Goal: Task Accomplishment & Management: Use online tool/utility

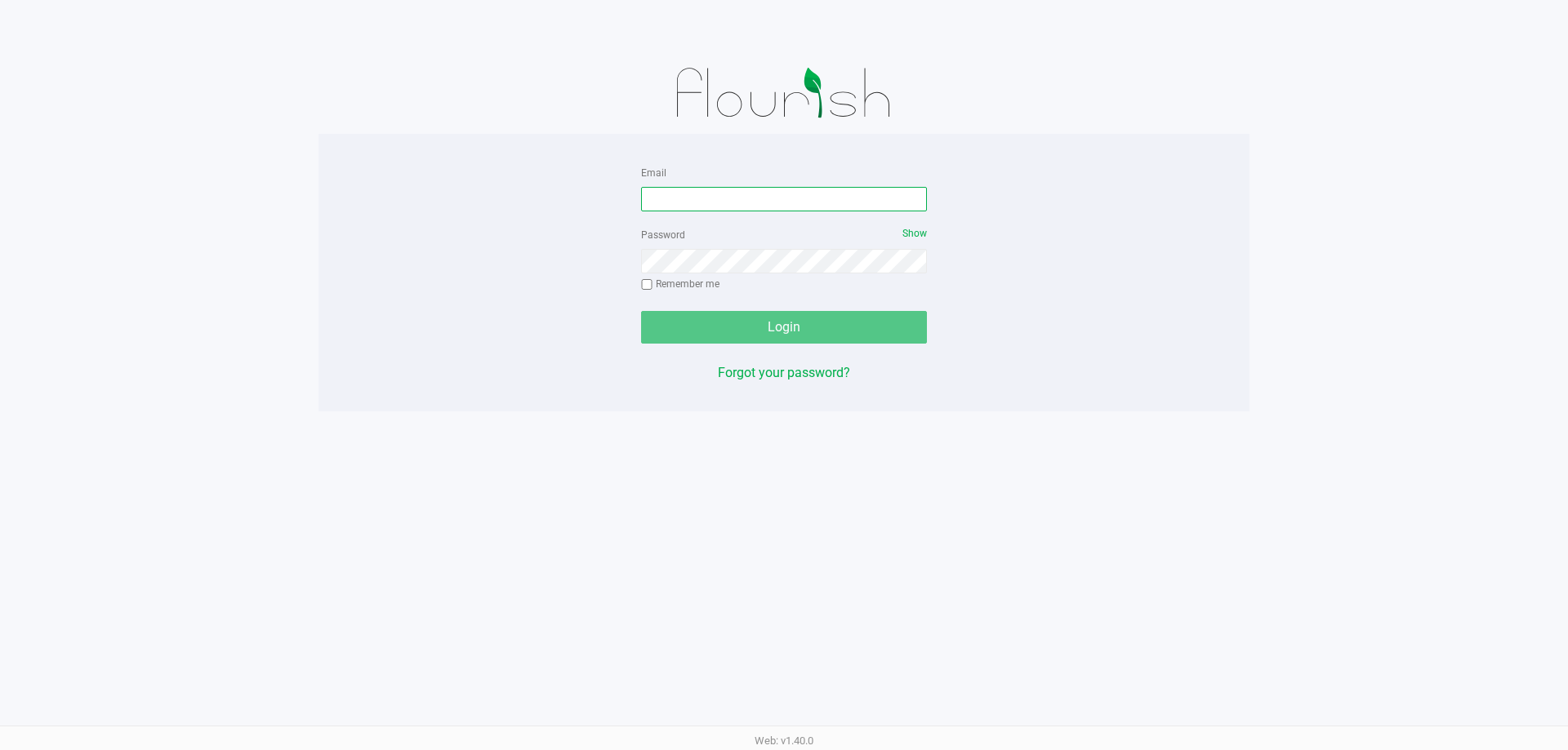
click at [690, 206] on input "Email" at bounding box center [783, 199] width 285 height 24
type input "[EMAIL_ADDRESS][DOMAIN_NAME]"
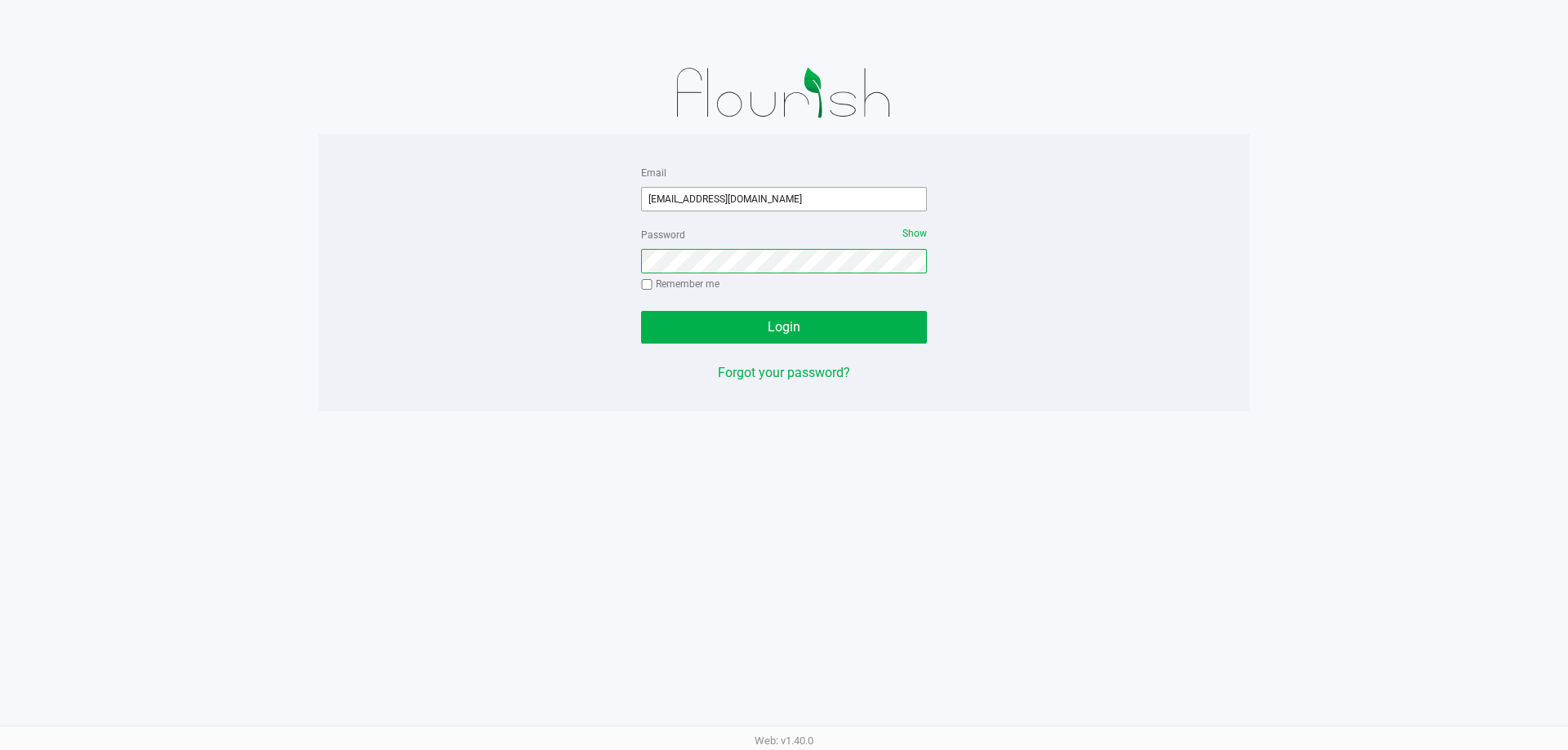
click at [641, 311] on button "Login" at bounding box center [783, 327] width 285 height 33
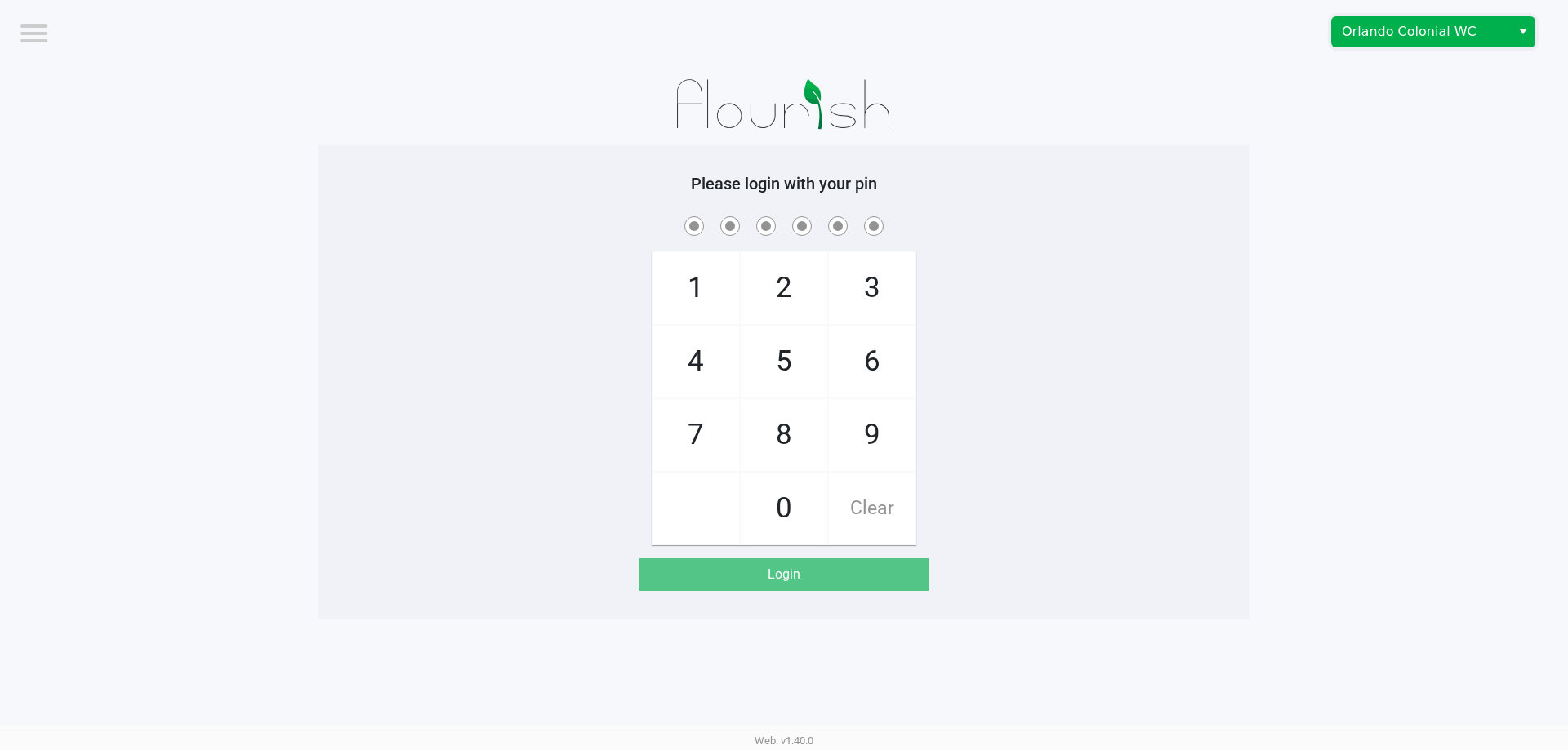
click at [1371, 32] on span "Orlando Colonial WC" at bounding box center [1421, 32] width 159 height 19
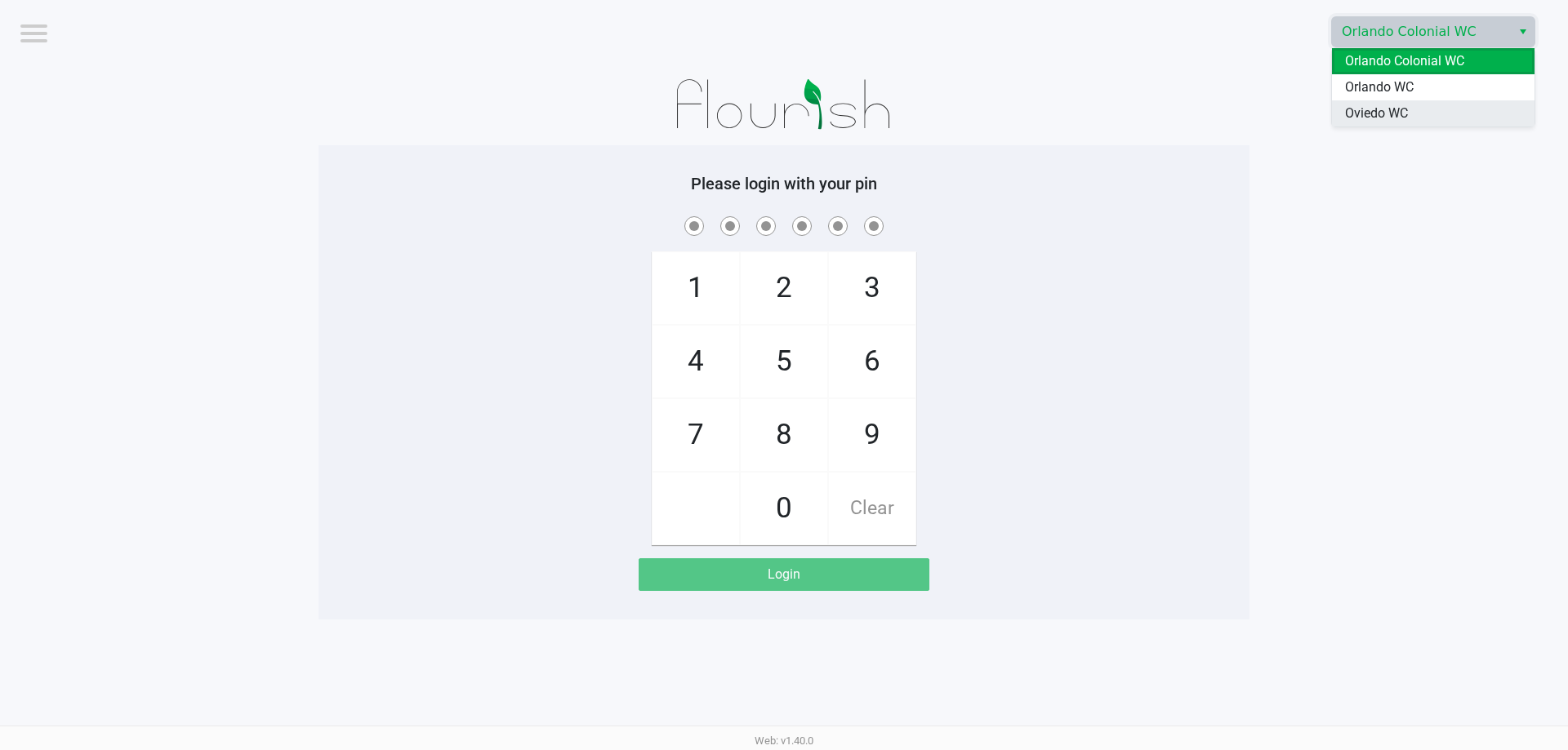
click at [1375, 117] on span "Oviedo WC" at bounding box center [1376, 113] width 62 height 19
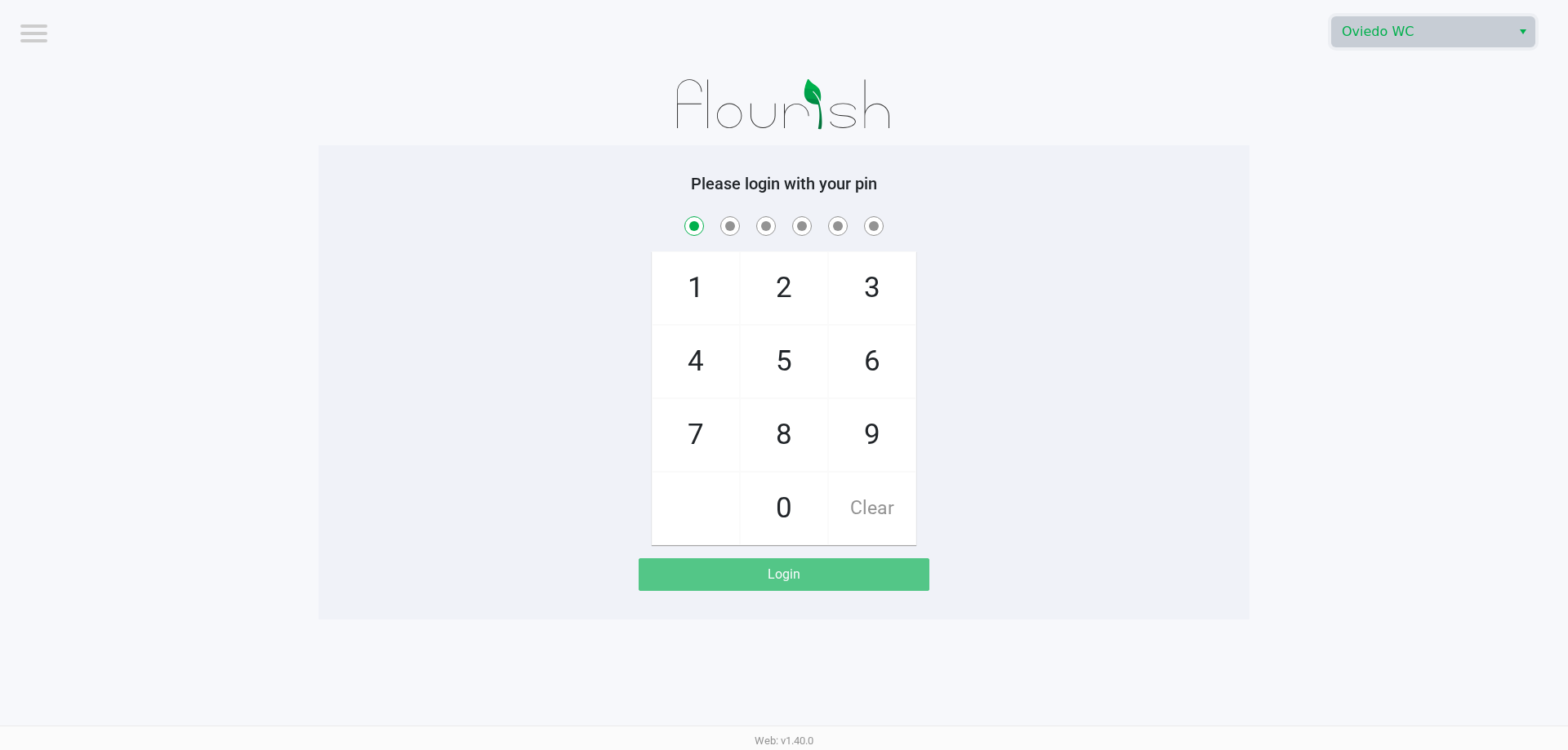
checkbox input "true"
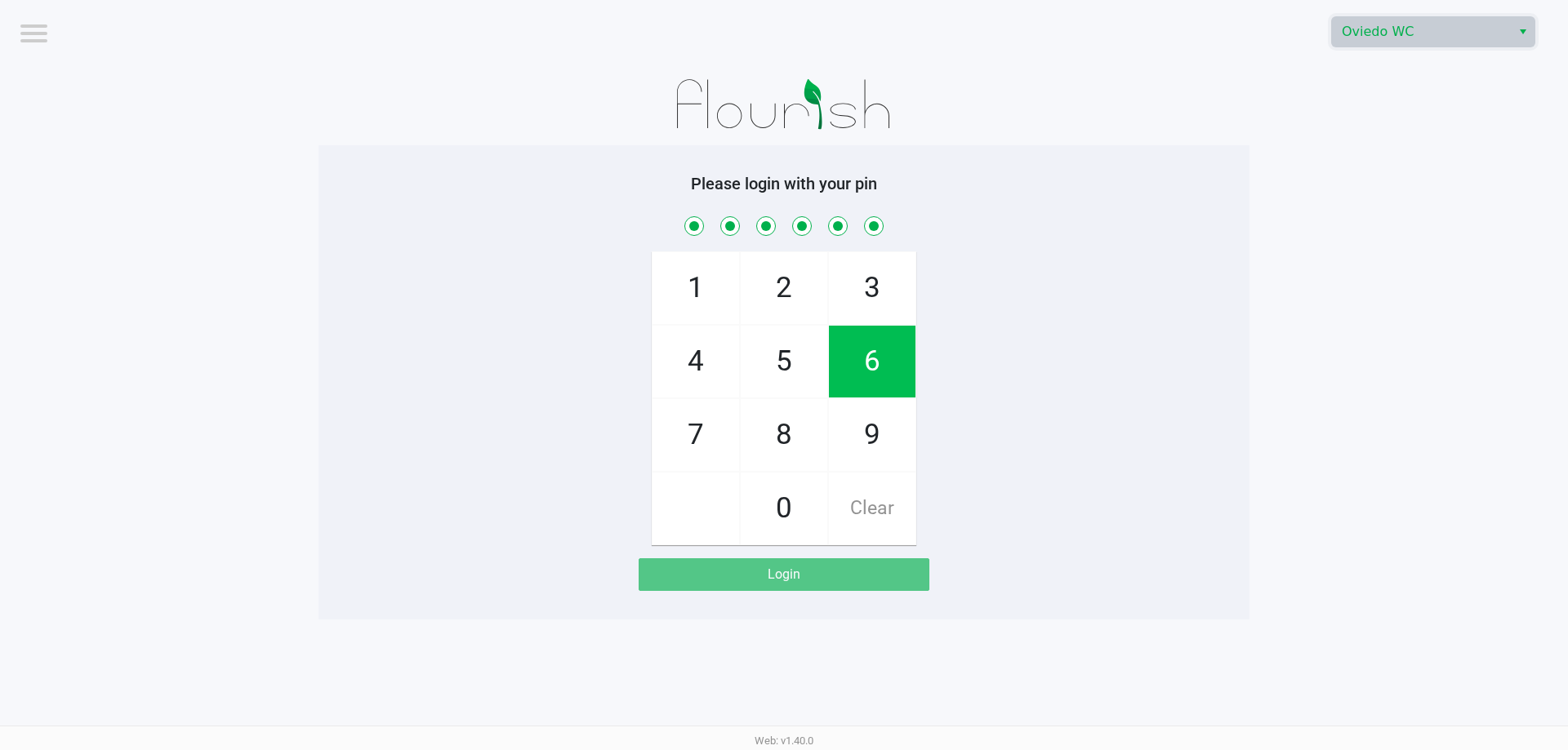
checkbox input "true"
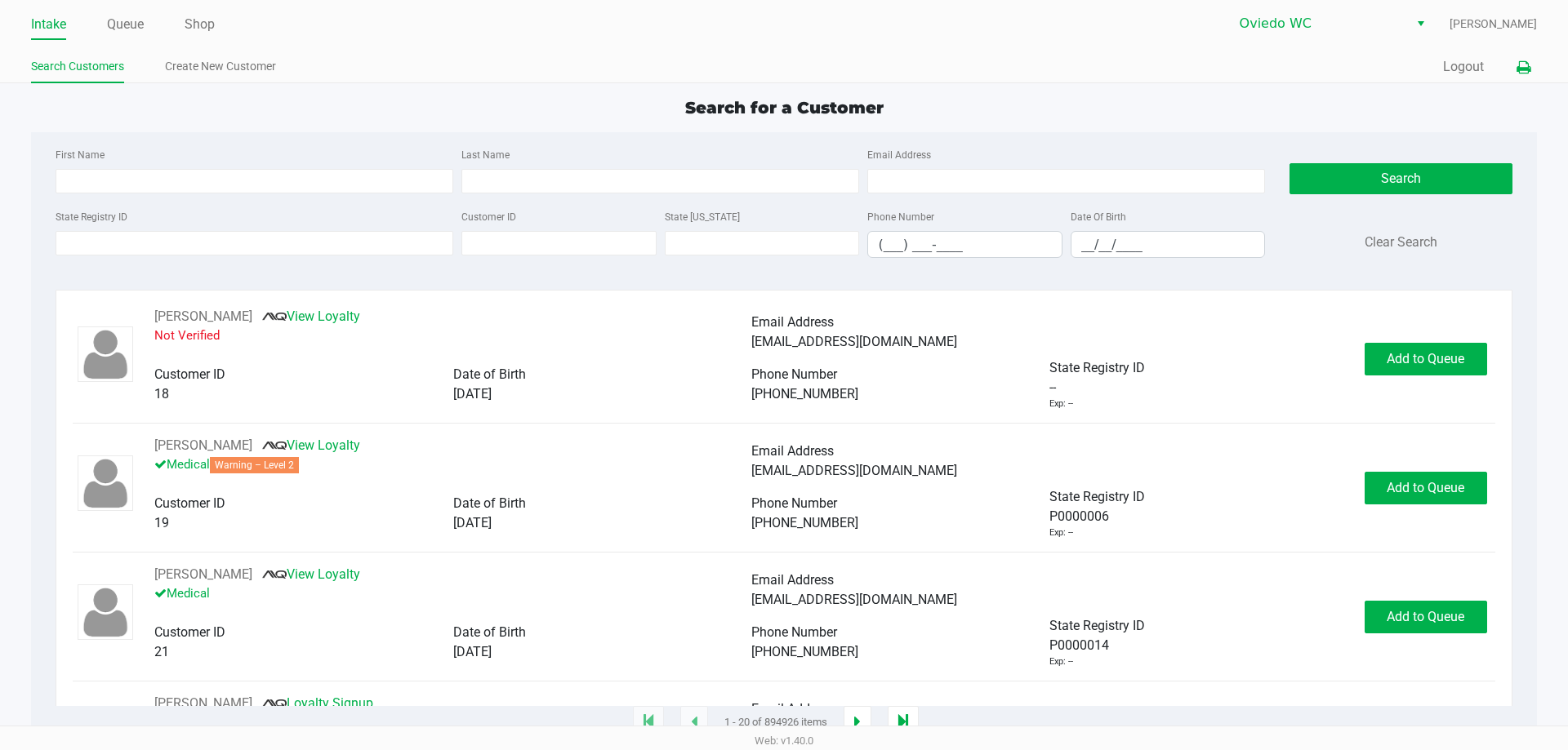
click at [1519, 69] on icon at bounding box center [1523, 68] width 13 height 12
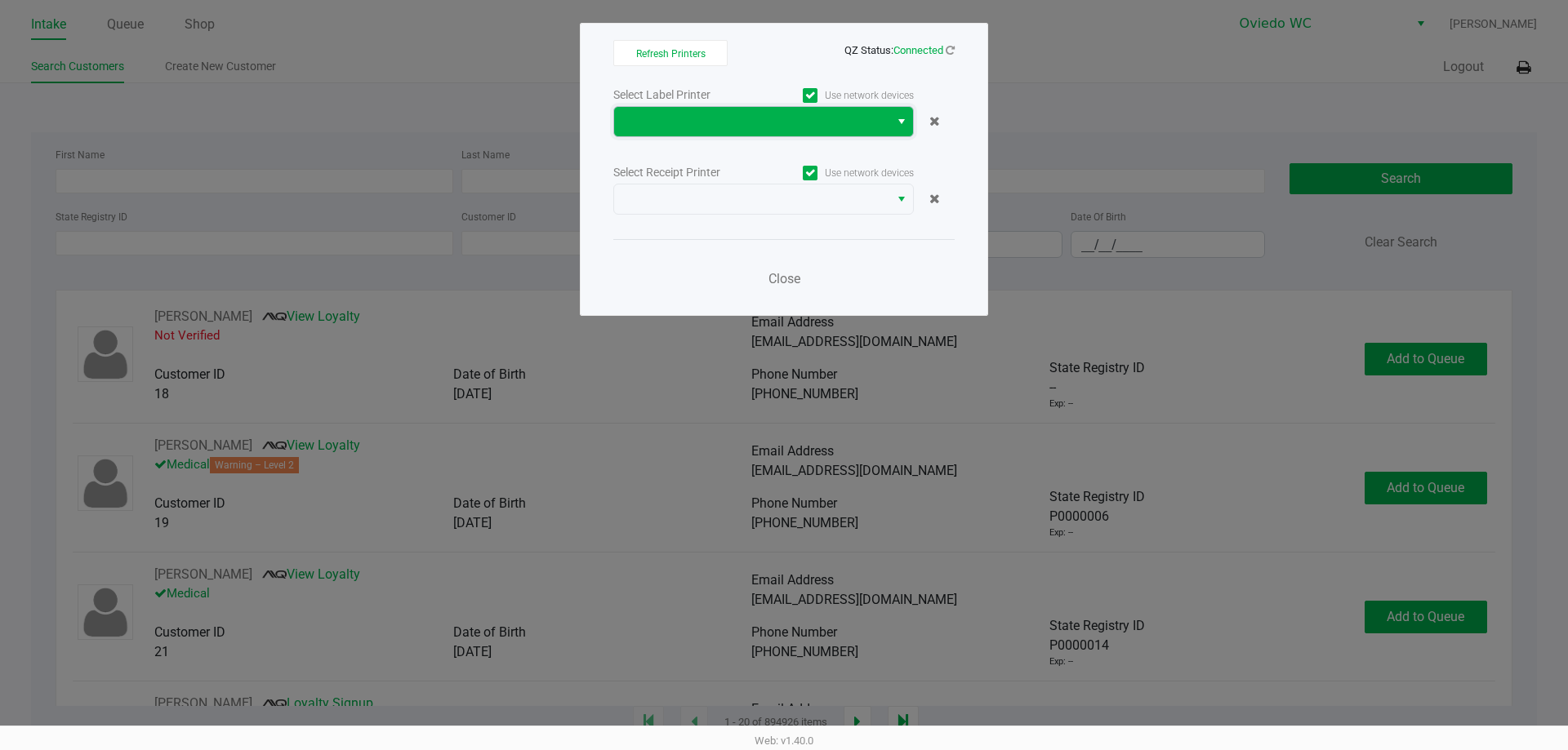
click at [703, 126] on span at bounding box center [751, 121] width 256 height 19
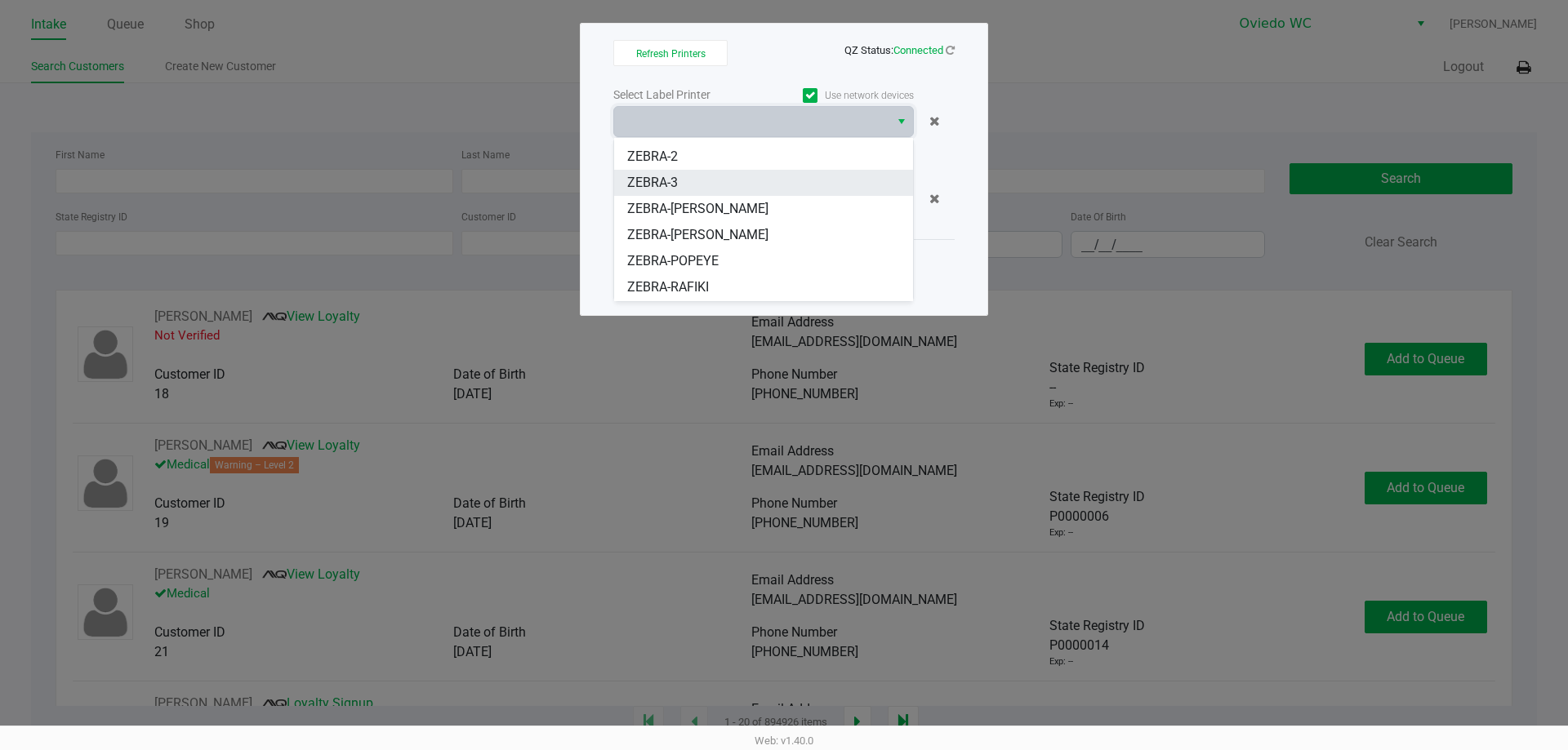
scroll to position [72, 0]
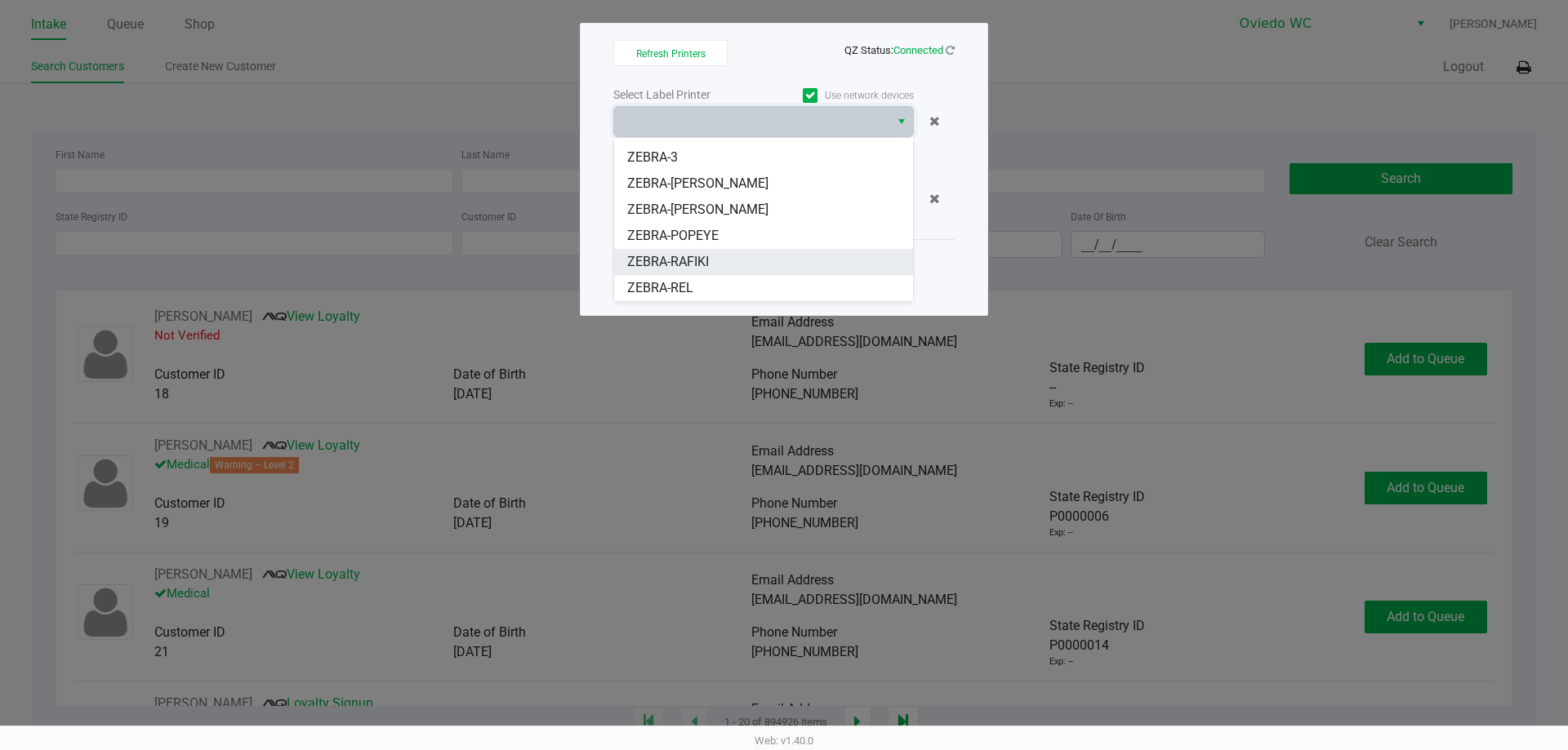
click at [741, 258] on li "ZEBRA-RAFIKI" at bounding box center [763, 261] width 299 height 26
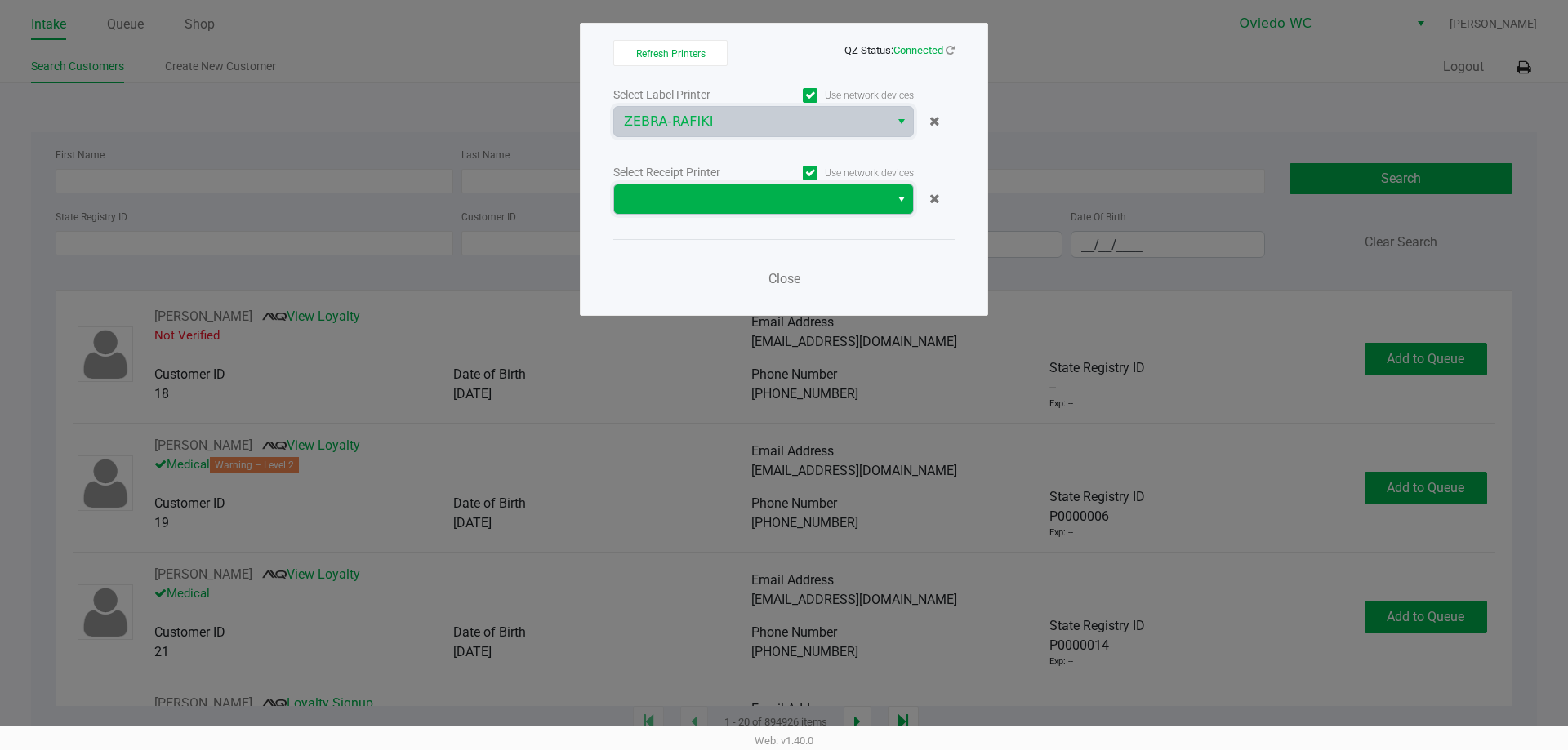
click at [741, 208] on span at bounding box center [751, 199] width 256 height 19
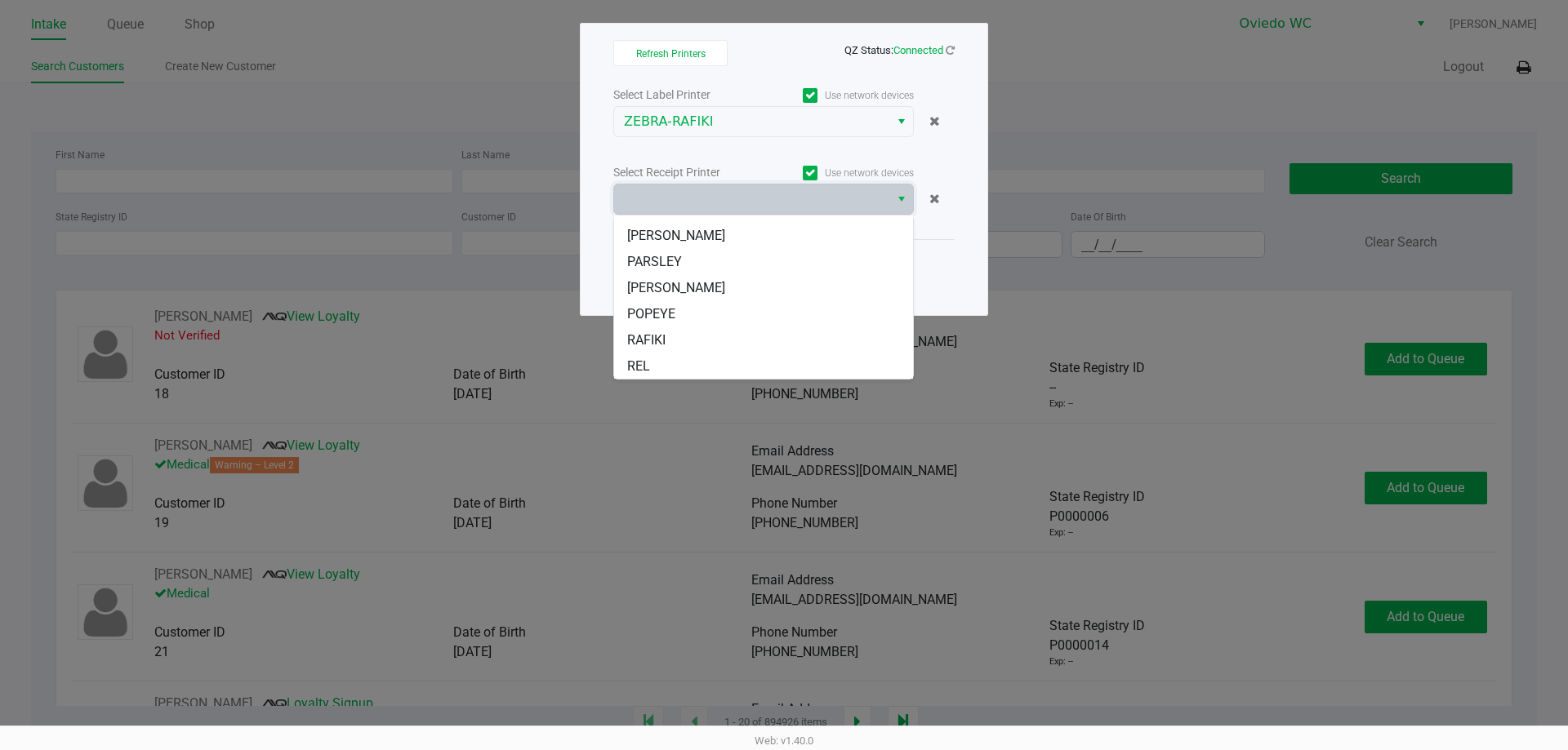
scroll to position [98, 0]
click at [723, 338] on li "RAFIKI" at bounding box center [763, 339] width 299 height 26
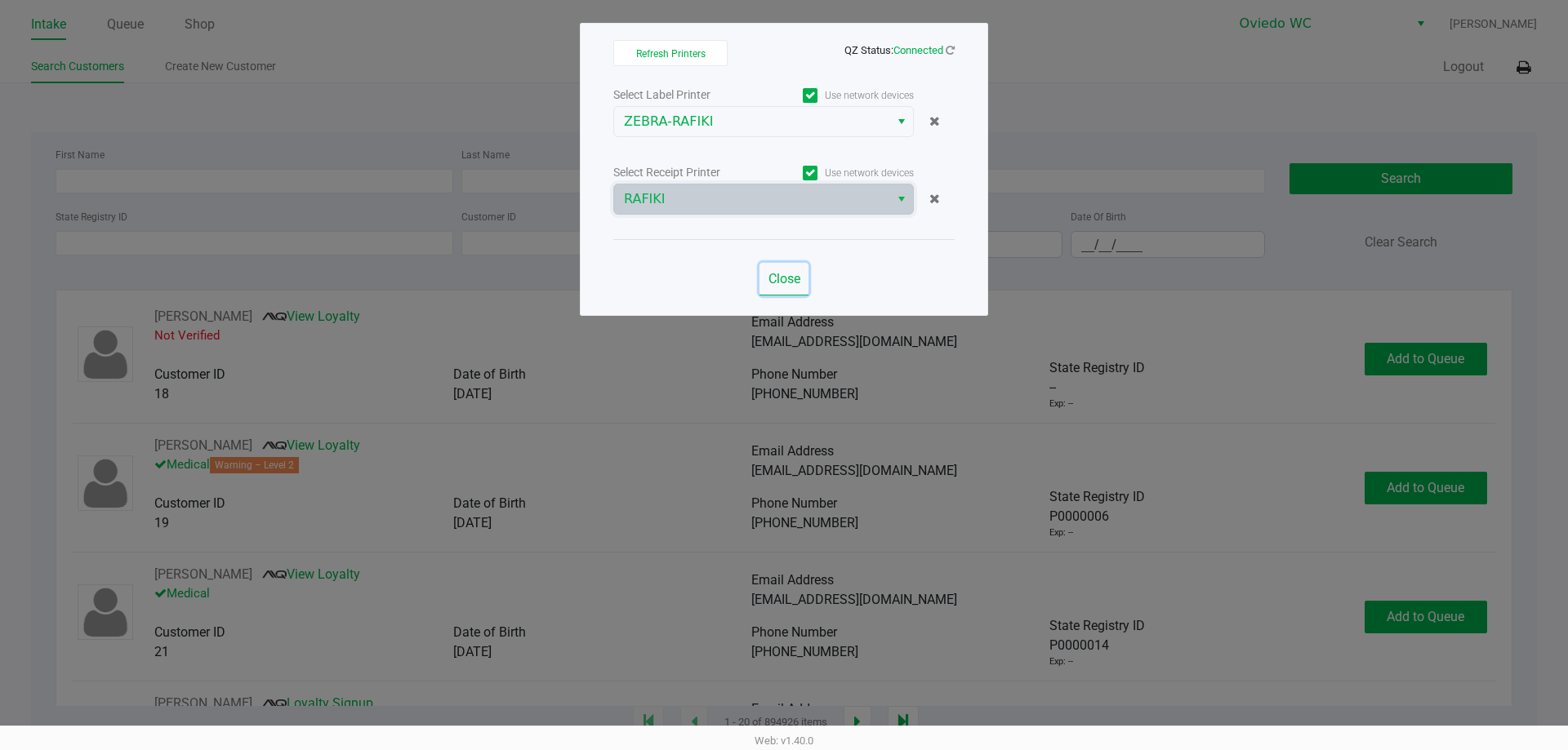
click at [785, 283] on span "Close" at bounding box center [784, 278] width 32 height 15
